Goal: Navigation & Orientation: Find specific page/section

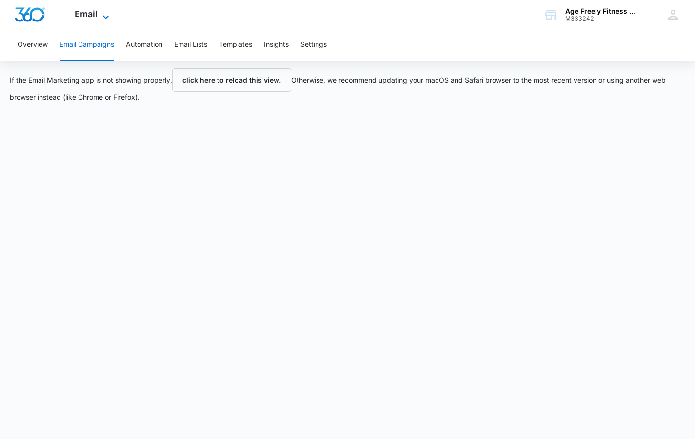
click at [104, 17] on icon at bounding box center [106, 16] width 6 height 3
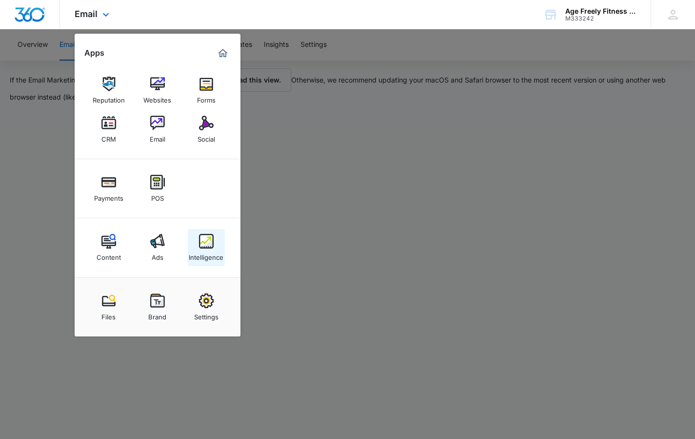
click at [209, 245] on img at bounding box center [206, 241] width 15 height 15
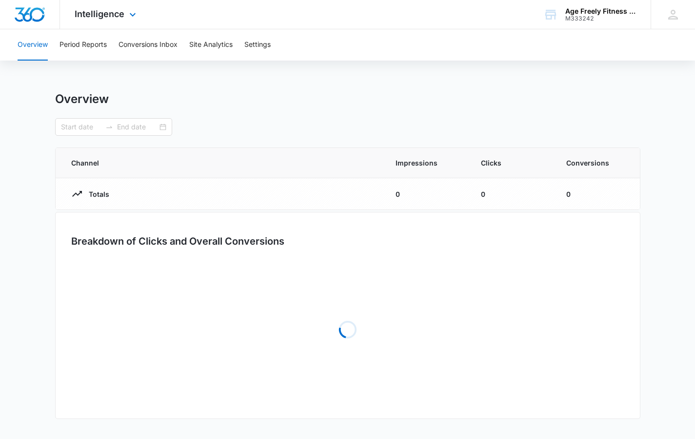
type input "[DATE]"
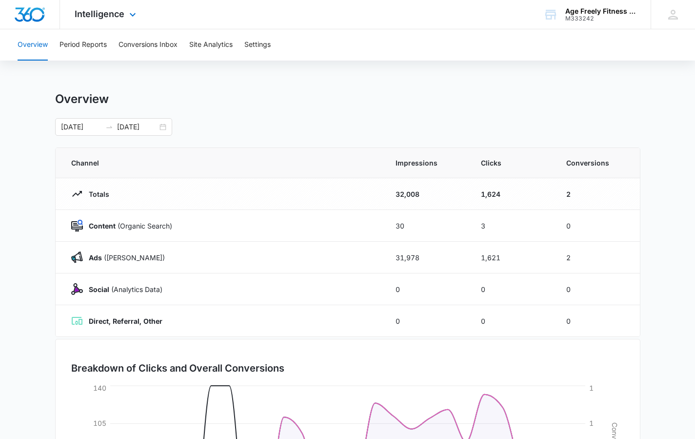
click at [209, 245] on td "Ads ([PERSON_NAME])" at bounding box center [220, 257] width 328 height 32
click at [161, 130] on div "[DATE] [DATE]" at bounding box center [113, 127] width 117 height 18
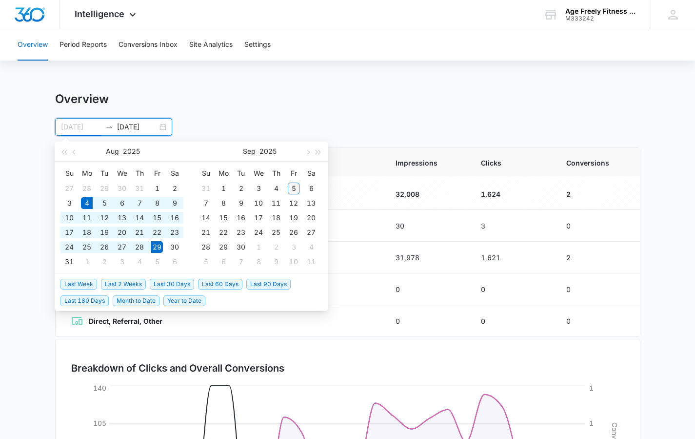
type input "[DATE]"
click at [291, 189] on div "5" at bounding box center [294, 188] width 12 height 12
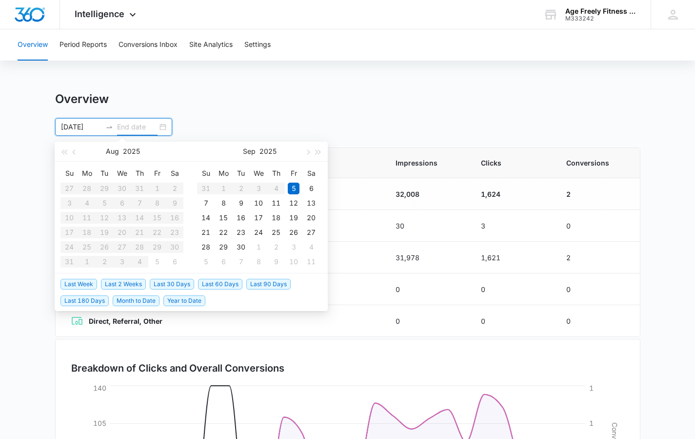
click at [88, 128] on input "[DATE]" at bounding box center [81, 126] width 40 height 11
type input "[DATE]"
click at [158, 187] on div "1" at bounding box center [157, 188] width 12 height 12
type input "[DATE]"
click at [296, 189] on div "5" at bounding box center [294, 188] width 12 height 12
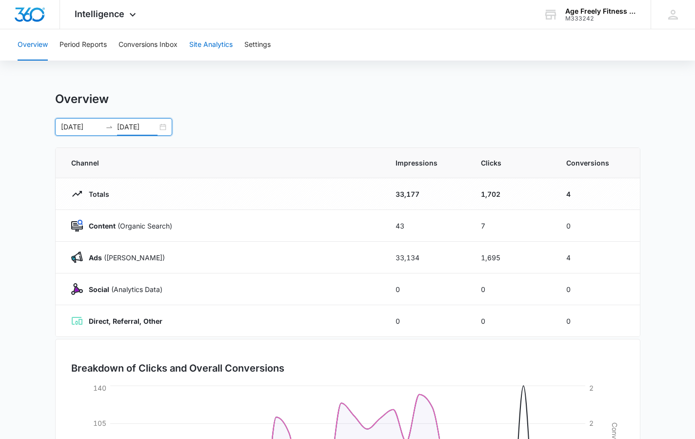
click at [203, 47] on button "Site Analytics" at bounding box center [210, 44] width 43 height 31
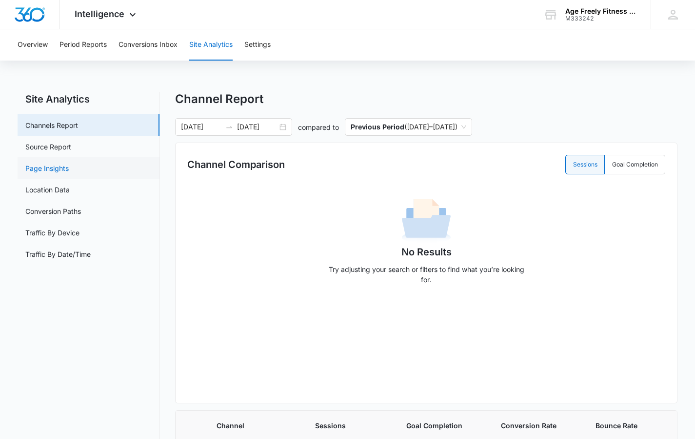
click at [48, 165] on link "Page Insights" at bounding box center [46, 168] width 43 height 10
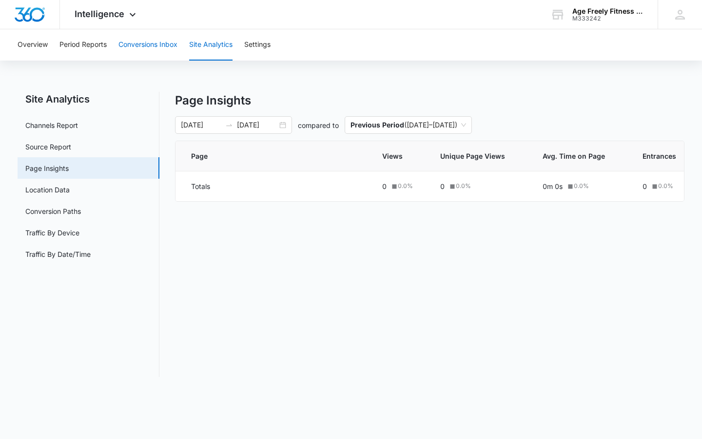
click at [136, 43] on button "Conversions Inbox" at bounding box center [148, 44] width 59 height 31
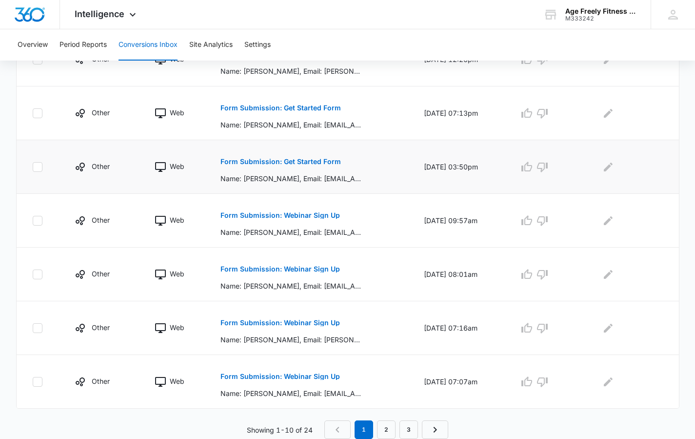
scroll to position [436, 0]
click at [392, 432] on link "2" at bounding box center [386, 429] width 19 height 19
click at [404, 435] on link "3" at bounding box center [411, 429] width 19 height 19
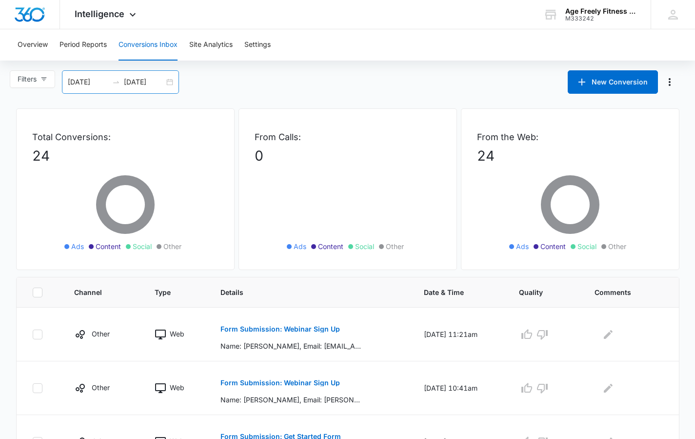
scroll to position [0, 0]
click at [133, 16] on icon at bounding box center [133, 17] width 12 height 12
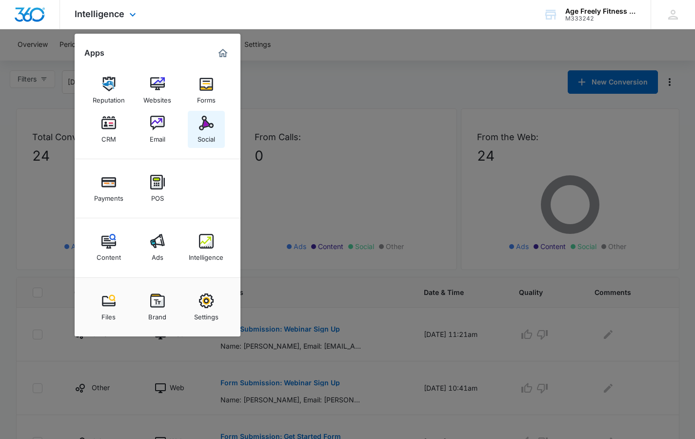
click at [211, 124] on img at bounding box center [206, 123] width 15 height 15
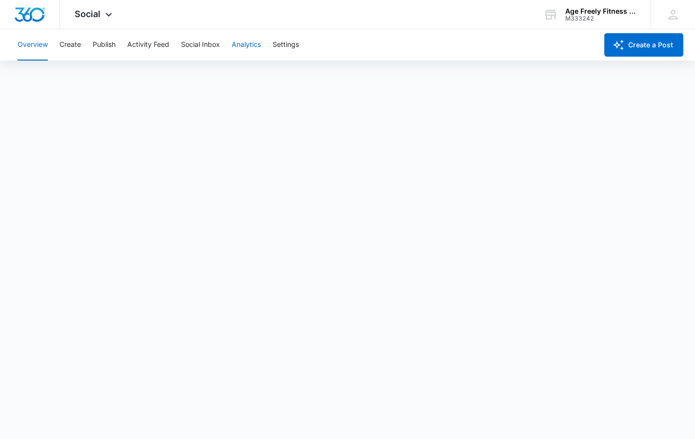
click at [242, 44] on button "Analytics" at bounding box center [246, 44] width 29 height 31
click at [111, 46] on button "Publish" at bounding box center [104, 44] width 23 height 31
click at [110, 18] on icon at bounding box center [109, 17] width 12 height 12
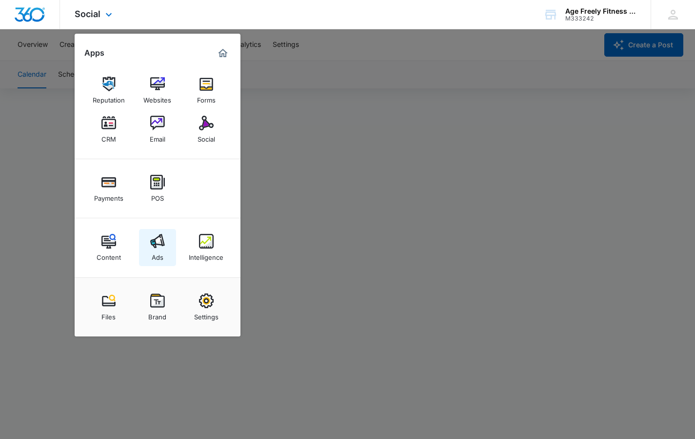
click at [145, 250] on link "Ads" at bounding box center [157, 247] width 37 height 37
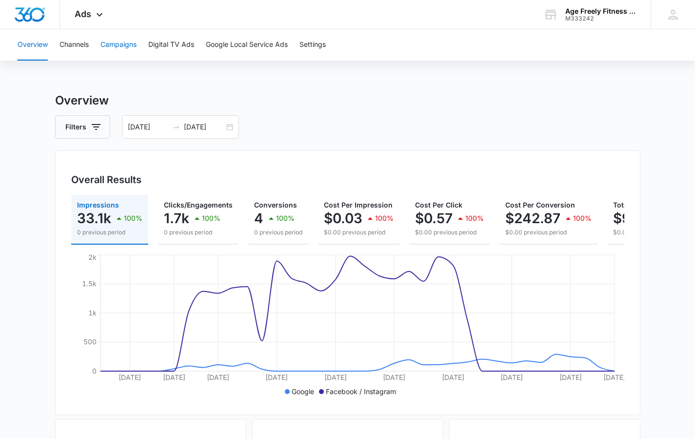
click at [113, 45] on button "Campaigns" at bounding box center [118, 44] width 36 height 31
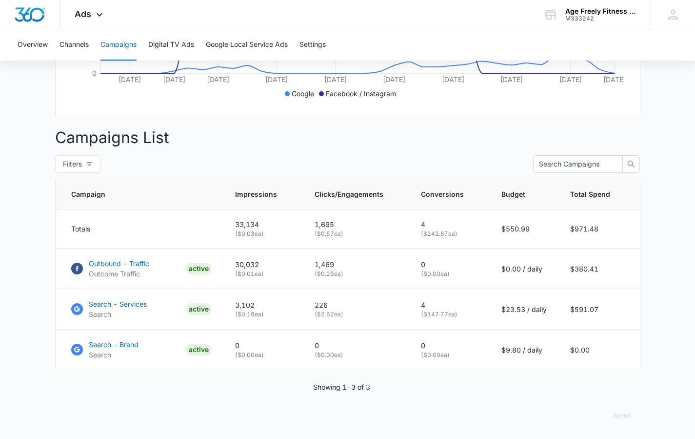
scroll to position [305, 0]
click at [117, 301] on p "Search - Services" at bounding box center [118, 304] width 58 height 10
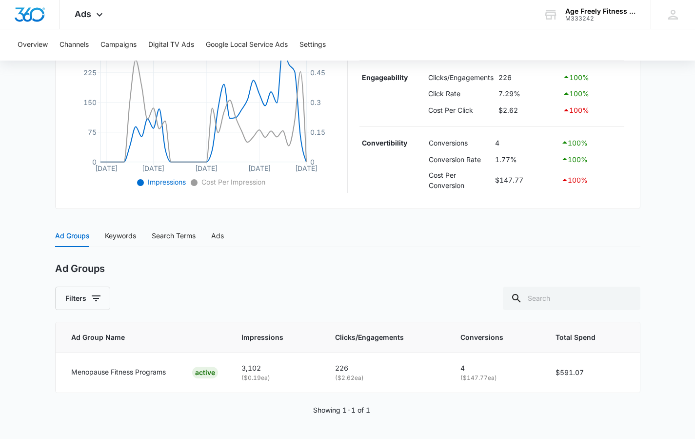
scroll to position [241, 0]
click at [463, 369] on p "4" at bounding box center [496, 368] width 72 height 11
click at [180, 237] on div "Search Terms" at bounding box center [174, 236] width 44 height 11
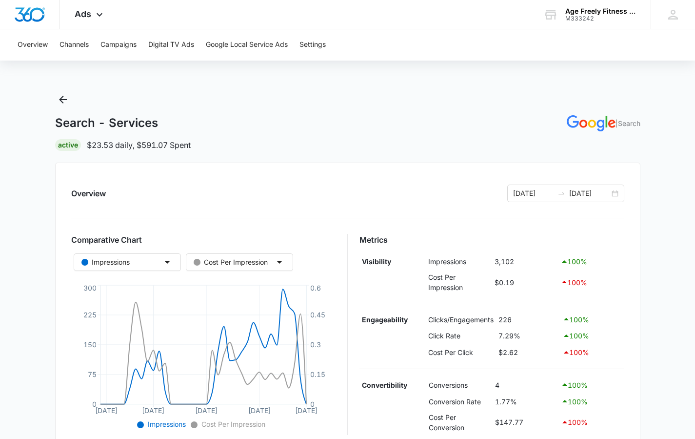
scroll to position [0, 0]
click at [119, 51] on button "Campaigns" at bounding box center [118, 44] width 36 height 31
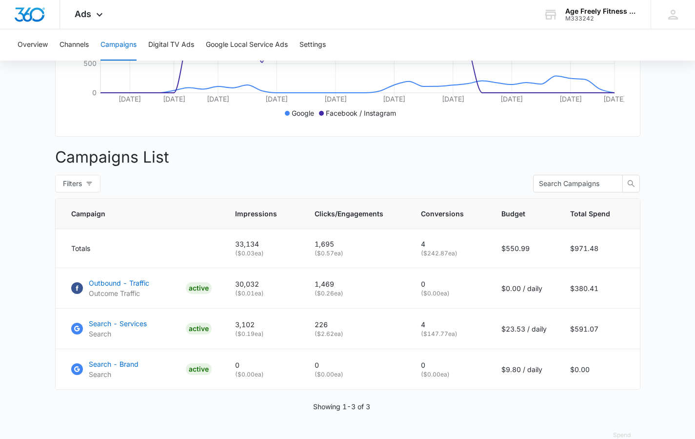
scroll to position [279, 0]
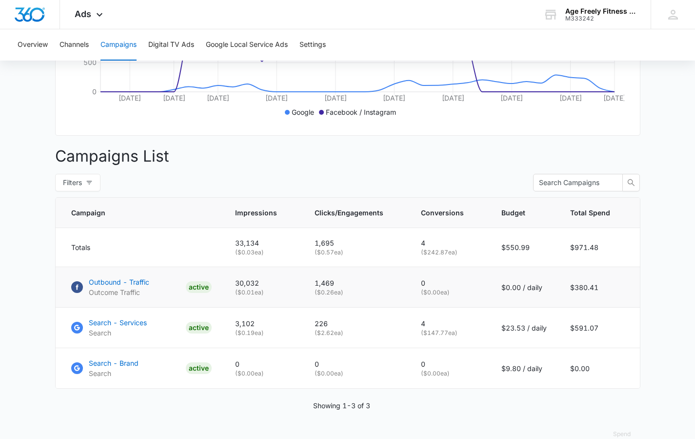
click at [99, 287] on p "Outbound - Traffic" at bounding box center [119, 282] width 60 height 10
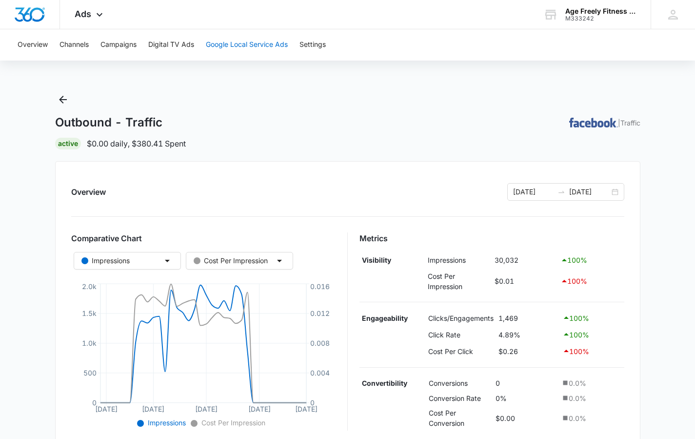
click at [239, 44] on button "Google Local Service Ads" at bounding box center [247, 44] width 82 height 31
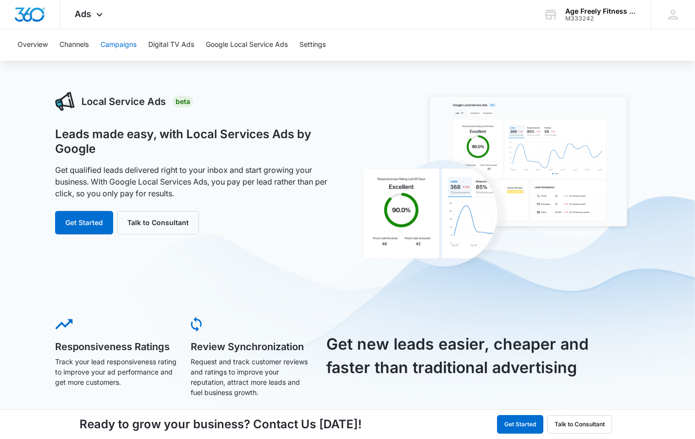
click at [117, 43] on button "Campaigns" at bounding box center [118, 44] width 36 height 31
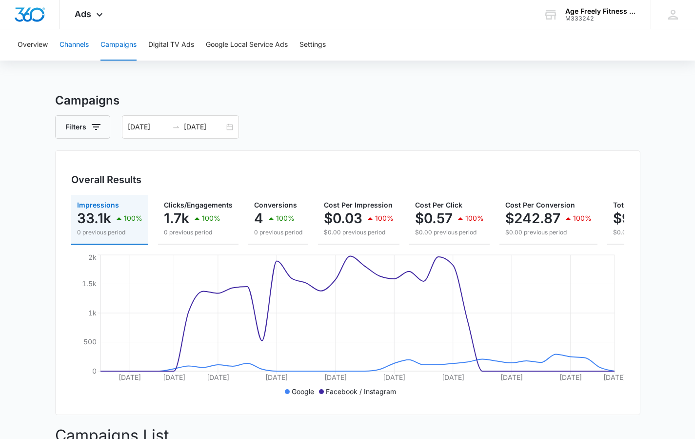
click at [80, 45] on button "Channels" at bounding box center [74, 44] width 29 height 31
click at [50, 41] on div "Overview Channels Campaigns Digital TV Ads Google Local Service Ads Settings" at bounding box center [348, 44] width 672 height 31
click at [43, 42] on button "Overview" at bounding box center [33, 44] width 30 height 31
click at [95, 16] on icon at bounding box center [100, 17] width 12 height 12
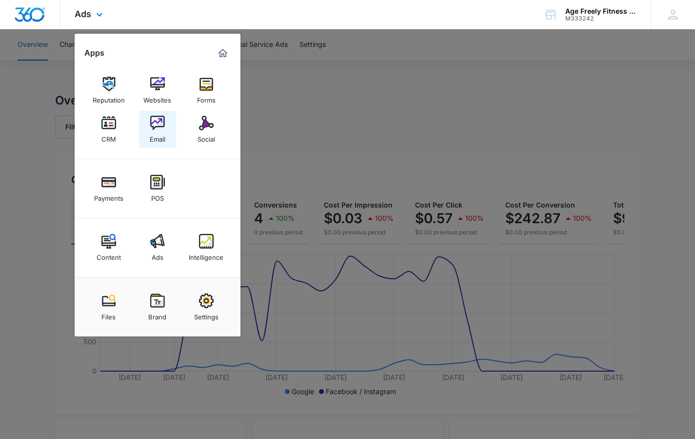
click at [160, 132] on div "Email" at bounding box center [158, 136] width 16 height 13
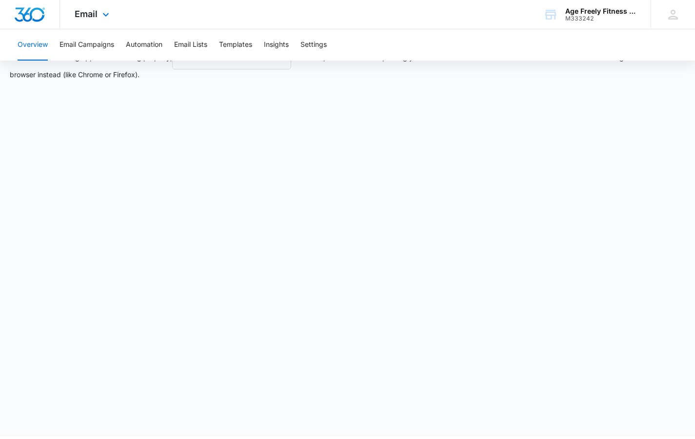
scroll to position [22, 0]
click at [99, 47] on button "Email Campaigns" at bounding box center [87, 44] width 55 height 31
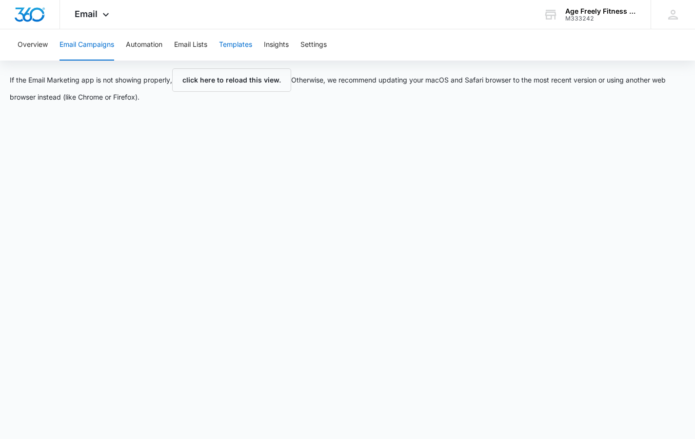
click at [232, 52] on button "Templates" at bounding box center [235, 44] width 33 height 31
click at [103, 49] on button "Email Campaigns" at bounding box center [87, 44] width 55 height 31
